Goal: Task Accomplishment & Management: Use online tool/utility

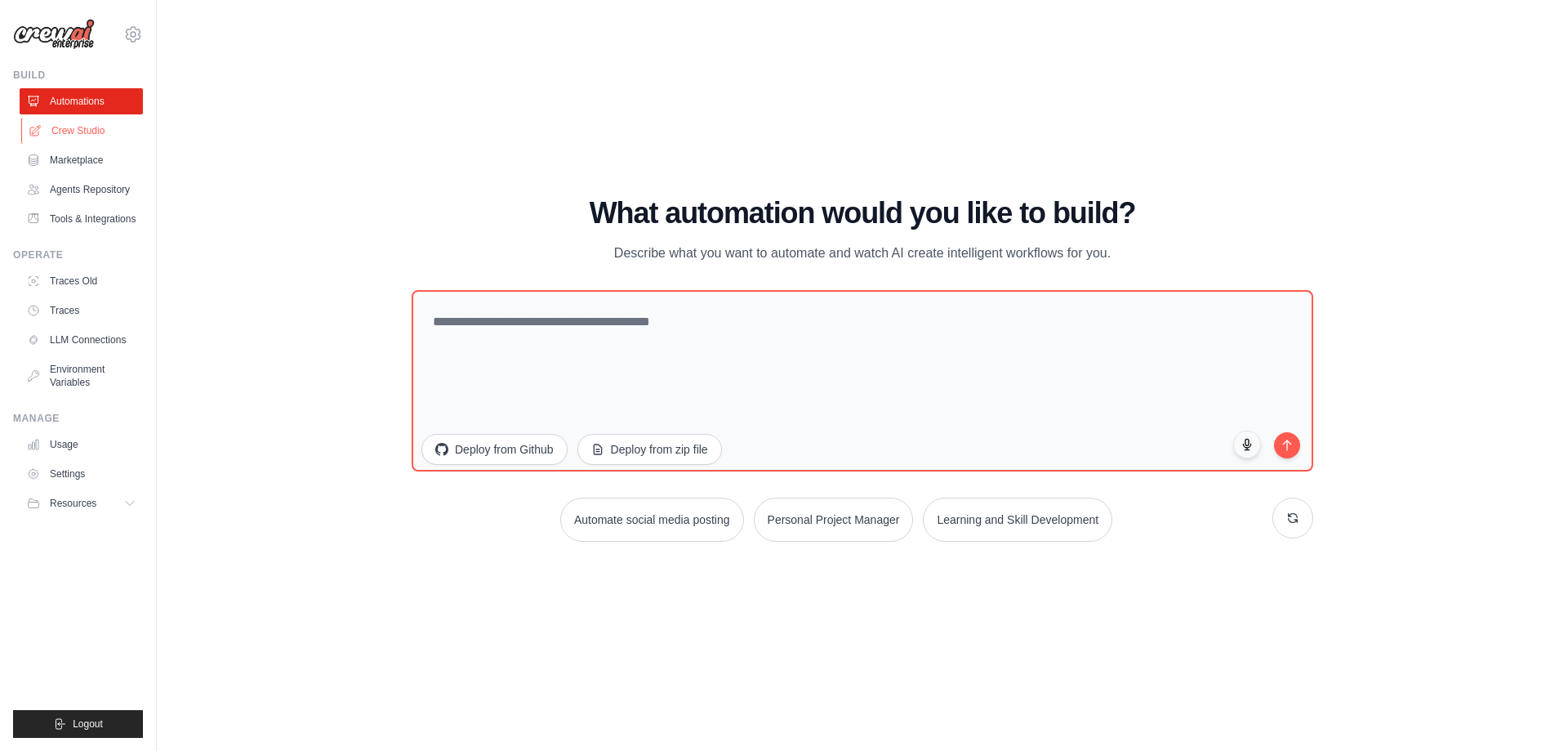
click at [73, 130] on link "Crew Studio" at bounding box center [83, 131] width 124 height 26
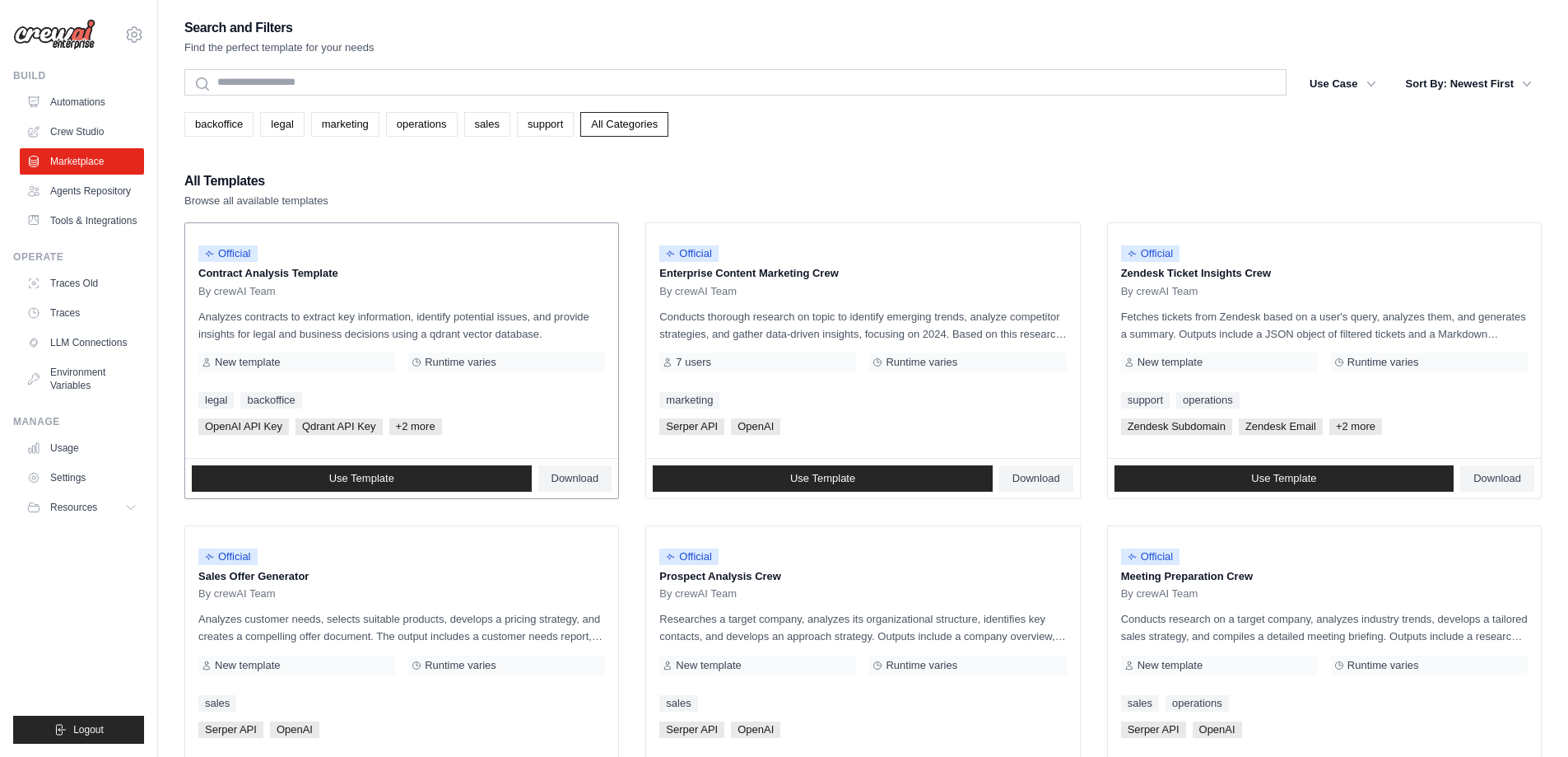
click at [297, 367] on div "New template" at bounding box center [297, 362] width 197 height 20
